Goal: Find specific page/section: Find specific page/section

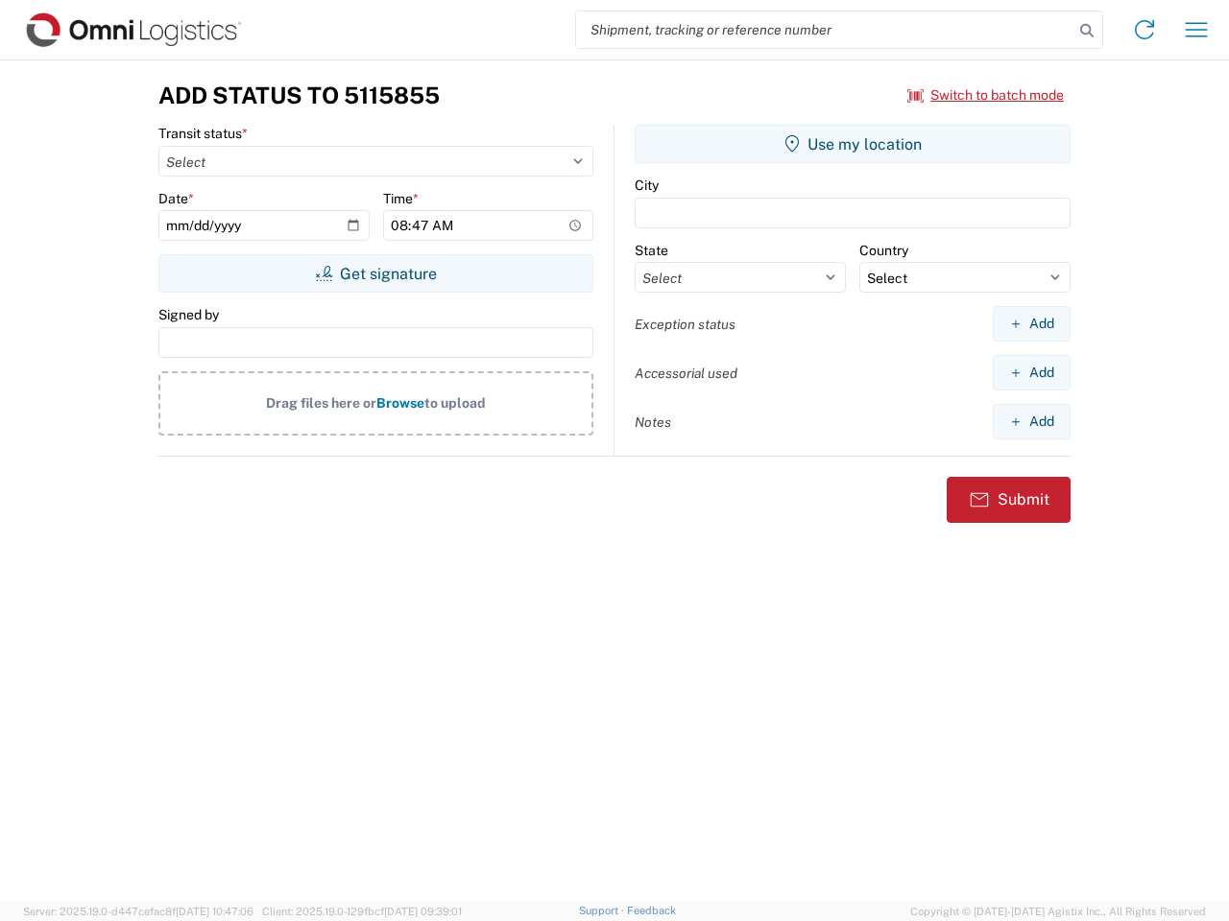
click at [824, 30] on input "search" at bounding box center [824, 30] width 497 height 36
click at [1087, 31] on icon at bounding box center [1086, 30] width 27 height 27
click at [1144, 30] on icon at bounding box center [1144, 29] width 31 height 31
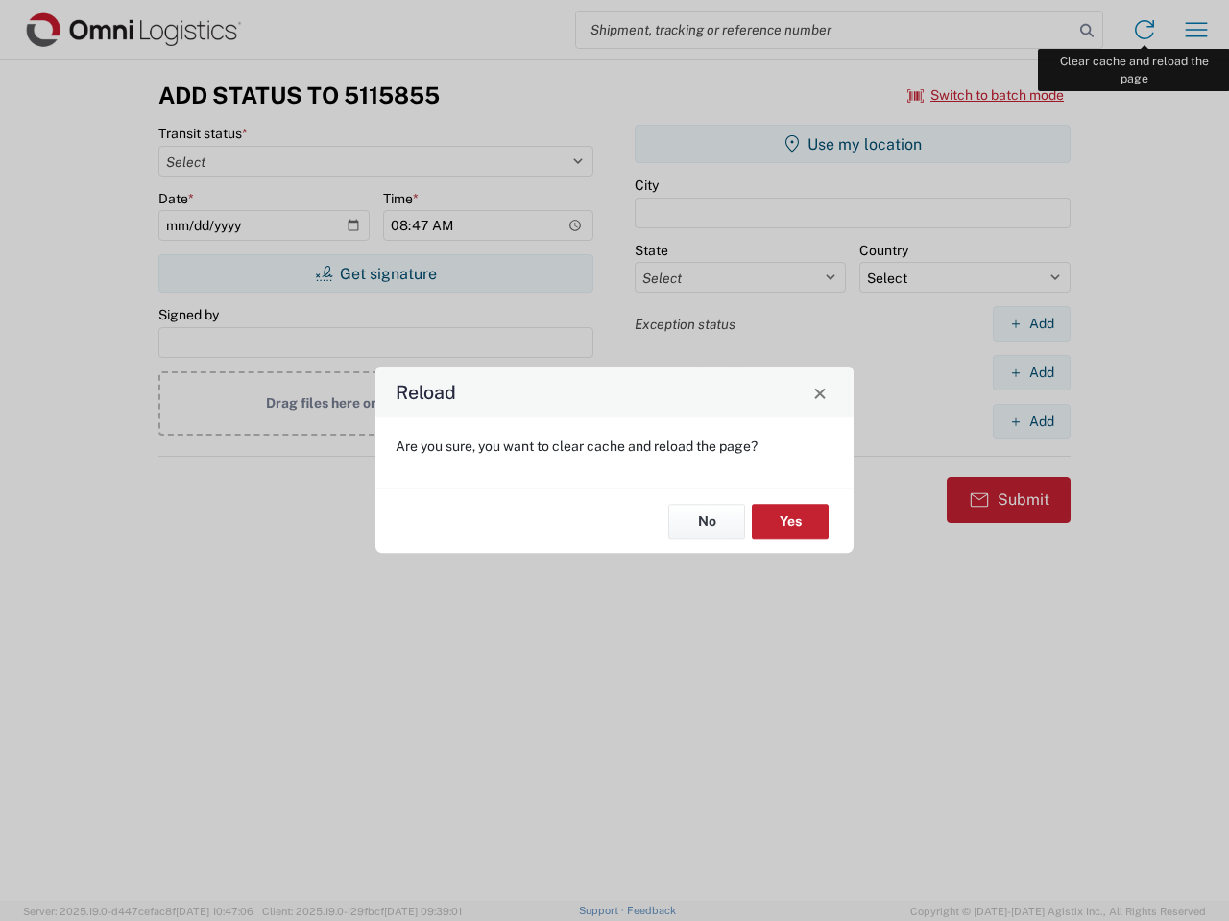
click at [1196, 30] on div "Reload Are you sure, you want to clear cache and reload the page? No Yes" at bounding box center [614, 460] width 1229 height 921
click at [986, 95] on div "Reload Are you sure, you want to clear cache and reload the page? No Yes" at bounding box center [614, 460] width 1229 height 921
click at [375, 274] on div "Reload Are you sure, you want to clear cache and reload the page? No Yes" at bounding box center [614, 460] width 1229 height 921
click at [852, 144] on div "Reload Are you sure, you want to clear cache and reload the page? No Yes" at bounding box center [614, 460] width 1229 height 921
click at [1031, 323] on div "Reload Are you sure, you want to clear cache and reload the page? No Yes" at bounding box center [614, 460] width 1229 height 921
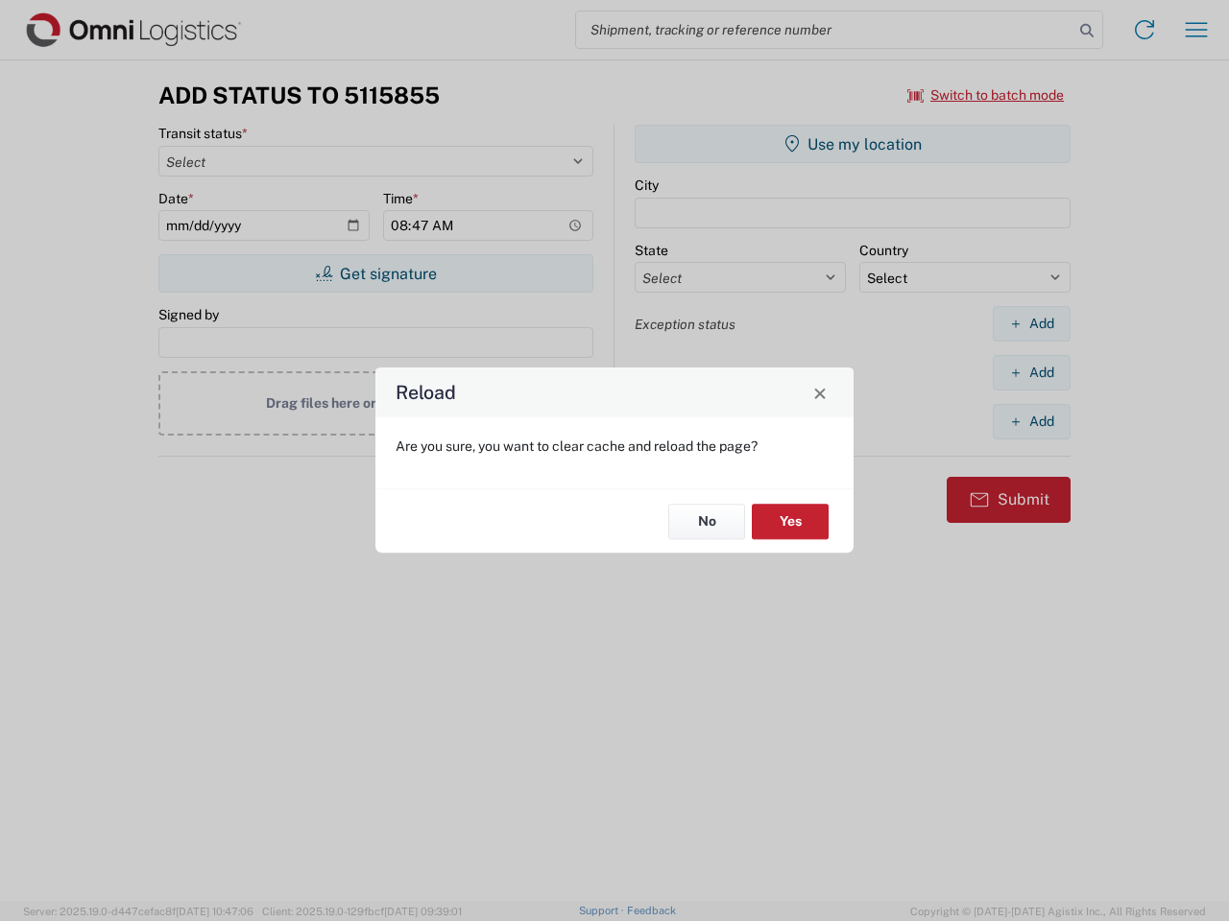
click at [1031, 372] on div "Reload Are you sure, you want to clear cache and reload the page? No Yes" at bounding box center [614, 460] width 1229 height 921
click at [1031, 421] on div "Reload Are you sure, you want to clear cache and reload the page? No Yes" at bounding box center [614, 460] width 1229 height 921
